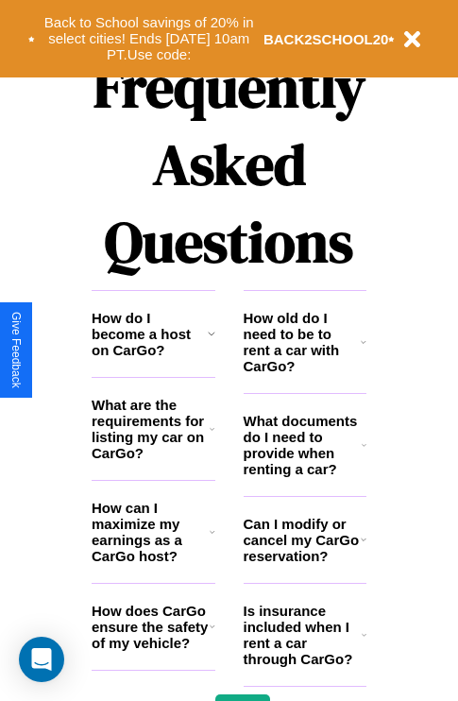
scroll to position [2290, 0]
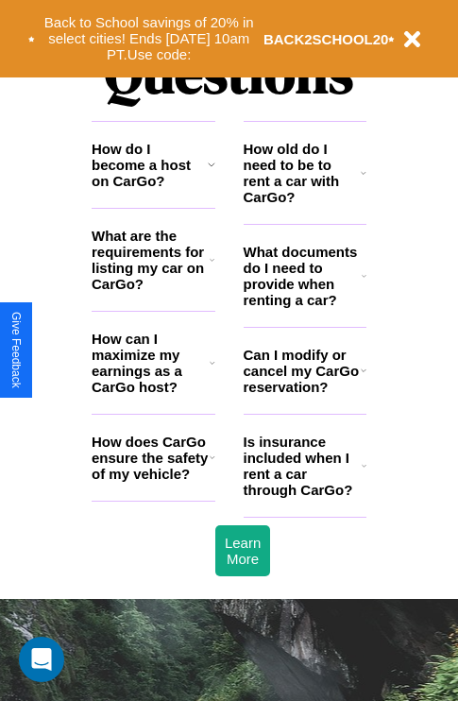
click at [212, 267] on icon at bounding box center [212, 259] width 5 height 15
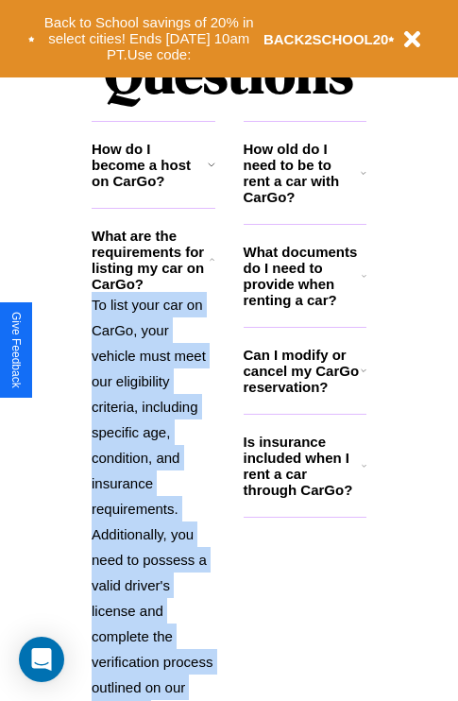
click at [212, 267] on icon at bounding box center [212, 259] width 5 height 15
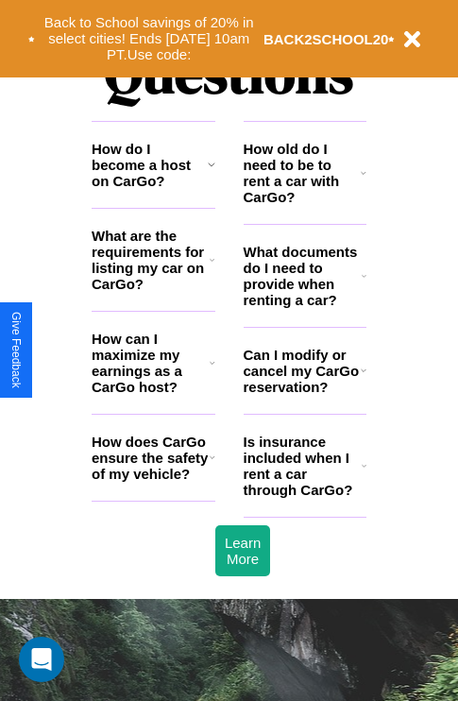
click at [153, 189] on h3 "How do I become a host on CarGo?" at bounding box center [150, 165] width 116 height 48
click at [304, 306] on h3 "What documents do I need to provide when renting a car?" at bounding box center [303, 276] width 119 height 64
click at [212, 370] on icon at bounding box center [213, 362] width 6 height 15
